Goal: Task Accomplishment & Management: Complete application form

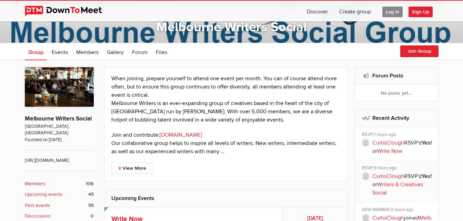
scroll to position [97, 0]
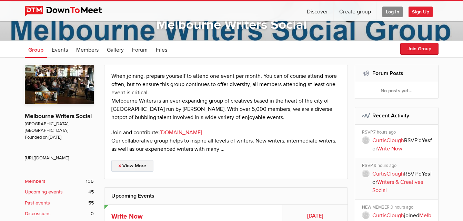
click at [138, 168] on link "View More" at bounding box center [132, 166] width 42 height 12
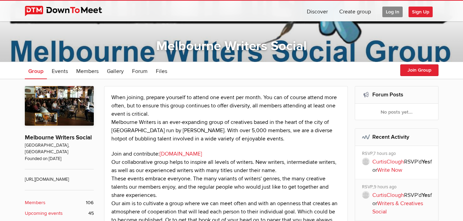
scroll to position [69, 0]
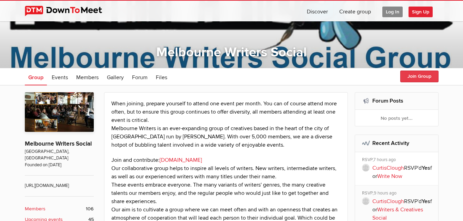
click at [419, 73] on button "Join Group" at bounding box center [419, 77] width 38 height 12
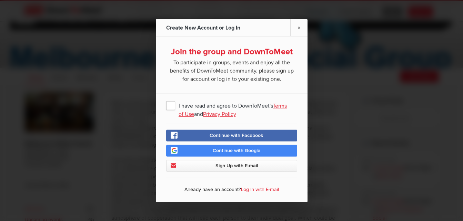
click at [171, 105] on span "I have read and agree to DownToMeet's Terms of Use and Privacy Policy" at bounding box center [231, 105] width 131 height 12
click at [0, 0] on input "I have read and agree to DownToMeet's Terms of Use and Privacy Policy" at bounding box center [0, 0] width 0 height 0
click at [241, 165] on span "Sign Up with E-mail" at bounding box center [236, 166] width 42 height 6
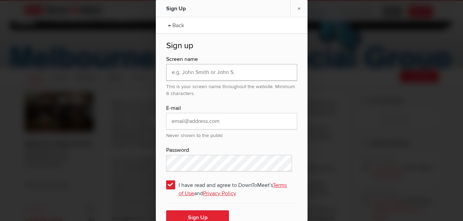
click at [210, 75] on input "text" at bounding box center [231, 72] width 131 height 17
type input "[PERSON_NAME]"
click at [205, 122] on input "email" at bounding box center [231, 121] width 131 height 17
type input "[EMAIL_ADDRESS][DOMAIN_NAME]"
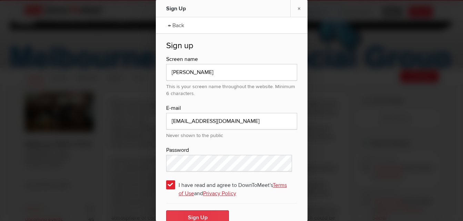
click at [211, 216] on button "Sign Up" at bounding box center [197, 218] width 63 height 14
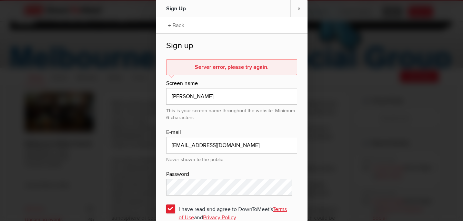
click at [293, 208] on div "← Back Sign up Server error, please try again. Screen name [PERSON_NAME] This i…" at bounding box center [232, 140] width 152 height 246
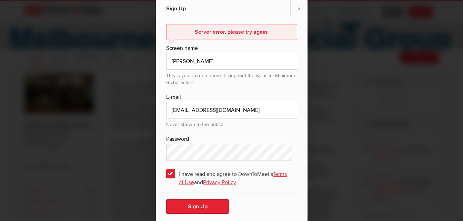
scroll to position [97, 0]
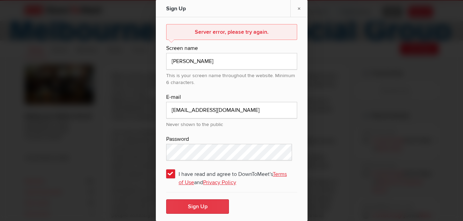
click at [204, 202] on button "Sign Up" at bounding box center [197, 207] width 63 height 14
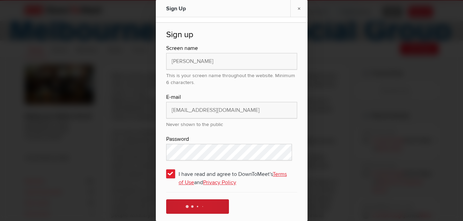
scroll to position [35, 0]
